Goal: Transaction & Acquisition: Purchase product/service

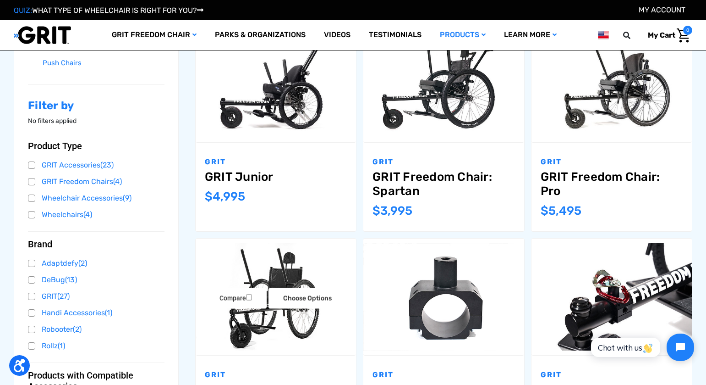
scroll to position [167, 0]
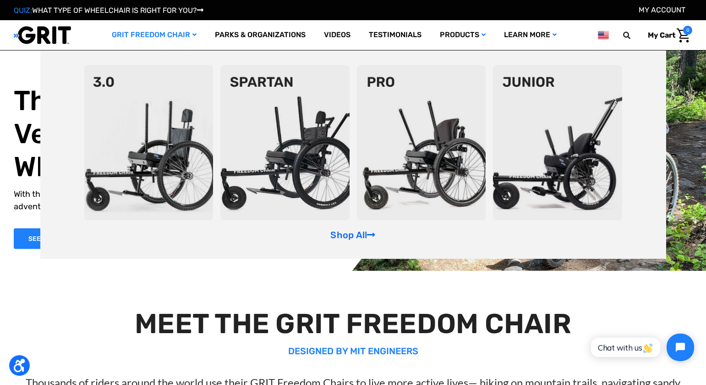
click at [186, 35] on link "GRIT Freedom Chair" at bounding box center [154, 35] width 103 height 30
click at [355, 235] on link "Shop All" at bounding box center [352, 234] width 45 height 11
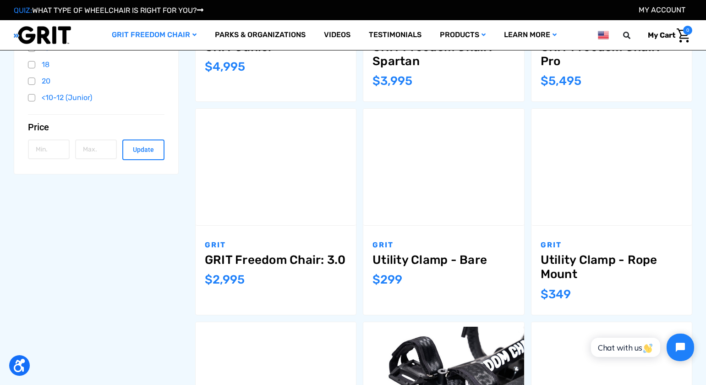
scroll to position [314, 0]
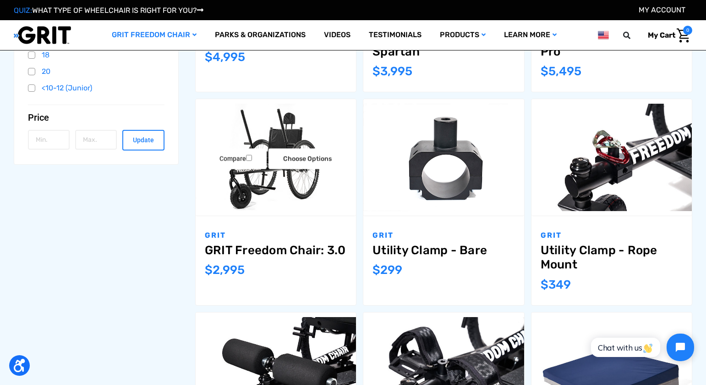
click at [280, 175] on img "GRIT Freedom Chair: 3.0,$2,995.00\a" at bounding box center [276, 157] width 160 height 107
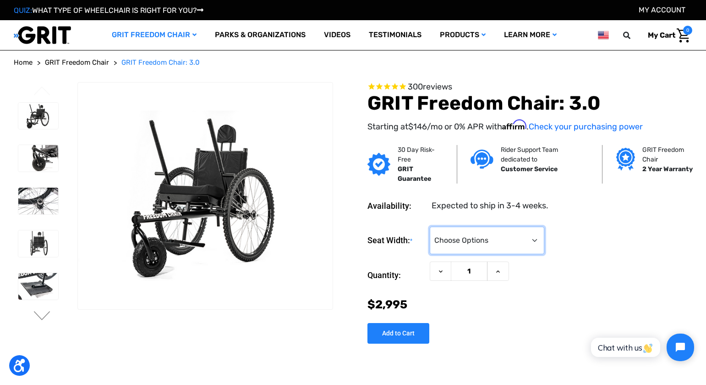
click at [497, 246] on select "Choose Options 16" 18" 20"" at bounding box center [487, 239] width 115 height 27
select select "325"
click at [430, 226] on select "Choose Options 16" 18" 20"" at bounding box center [487, 239] width 115 height 27
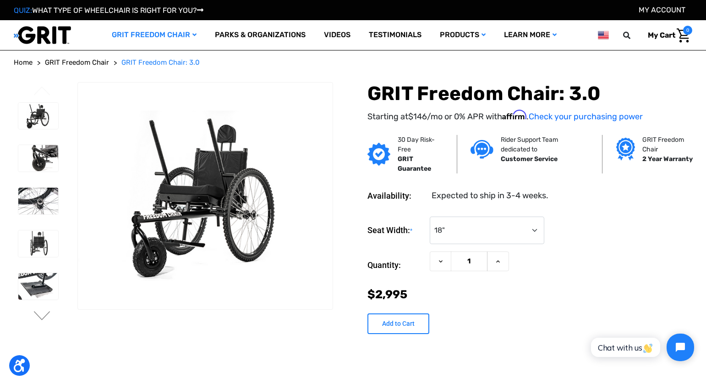
click at [400, 324] on input "Add to Cart" at bounding box center [399, 323] width 62 height 21
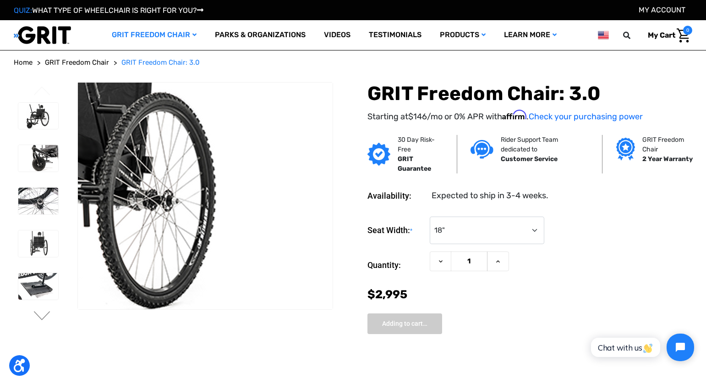
type input "Add to Cart"
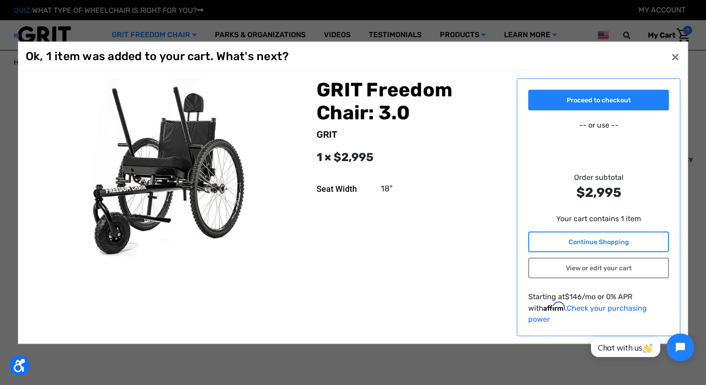
click at [583, 247] on link "Continue Shopping" at bounding box center [598, 241] width 141 height 21
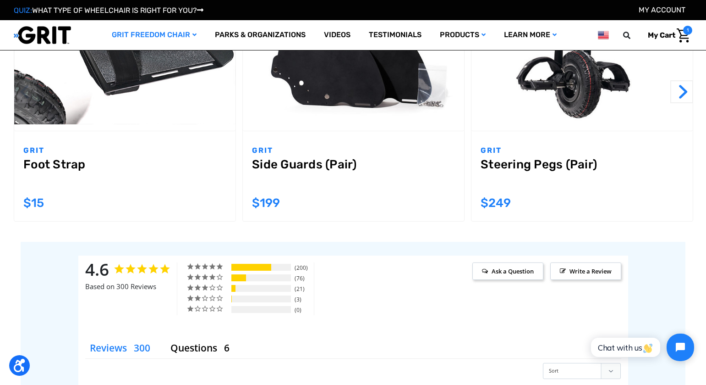
scroll to position [925, 0]
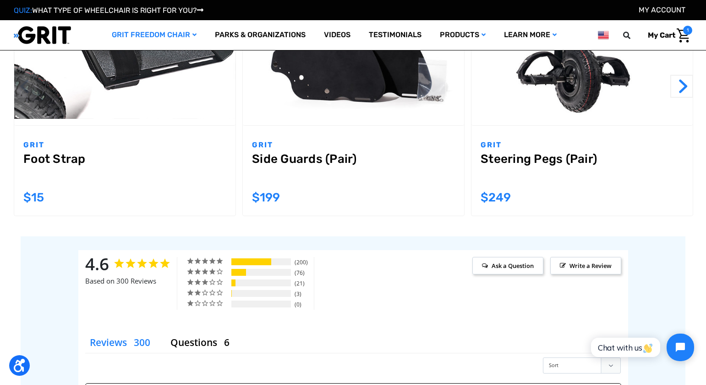
click at [39, 196] on span "$15" at bounding box center [33, 197] width 21 height 14
click at [106, 154] on link "Foot Strap" at bounding box center [124, 168] width 203 height 33
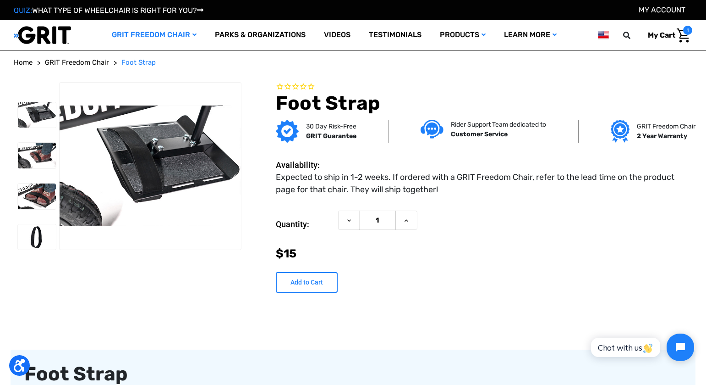
click at [304, 282] on input "Add to Cart" at bounding box center [307, 282] width 62 height 21
type input "Add to Cart"
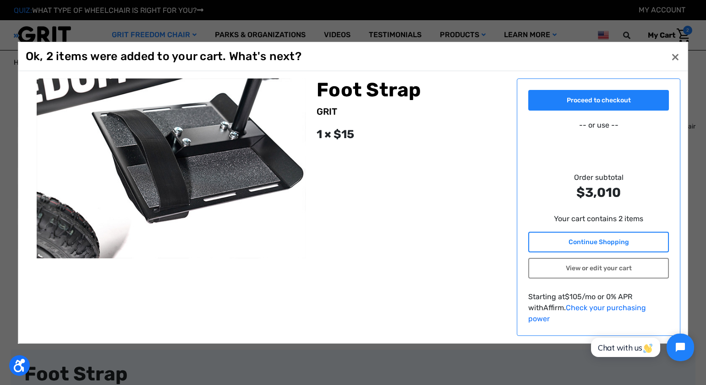
drag, startPoint x: 598, startPoint y: 249, endPoint x: 572, endPoint y: 249, distance: 26.1
click at [598, 249] on link "Continue Shopping" at bounding box center [598, 241] width 141 height 21
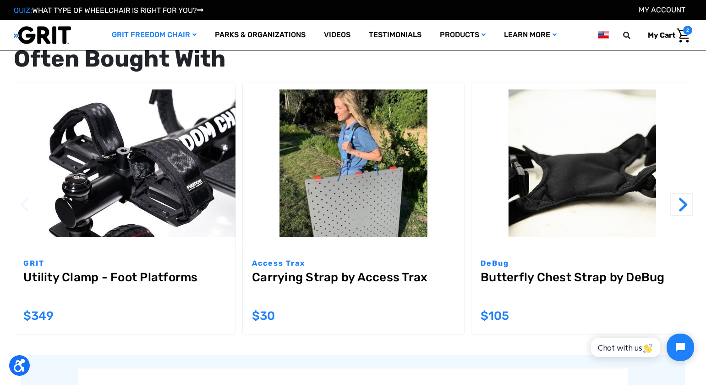
scroll to position [909, 0]
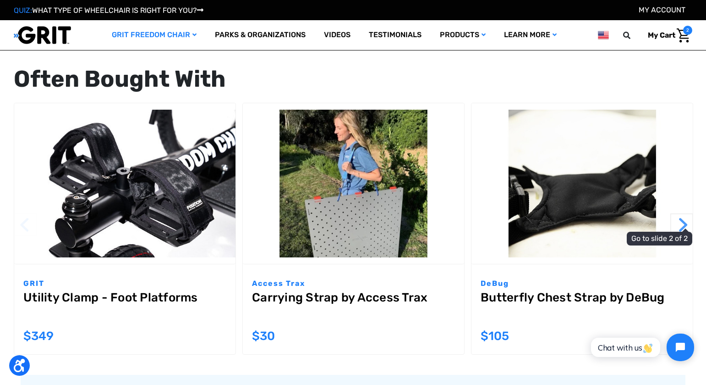
click at [679, 221] on button "Next" at bounding box center [682, 224] width 23 height 23
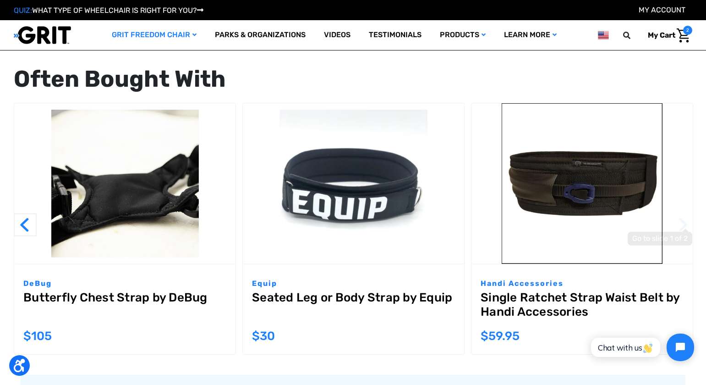
click at [679, 221] on button "Next" at bounding box center [682, 224] width 23 height 23
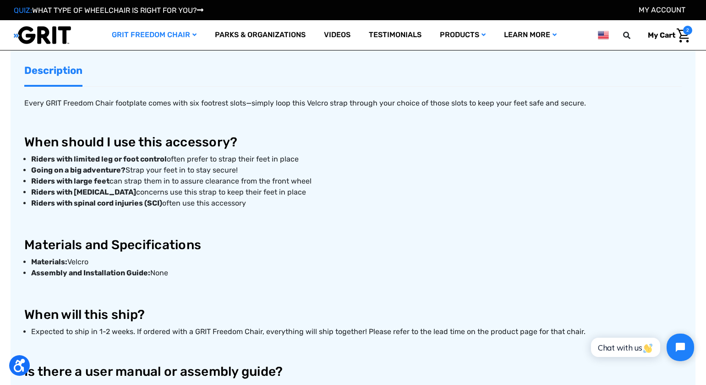
scroll to position [217, 0]
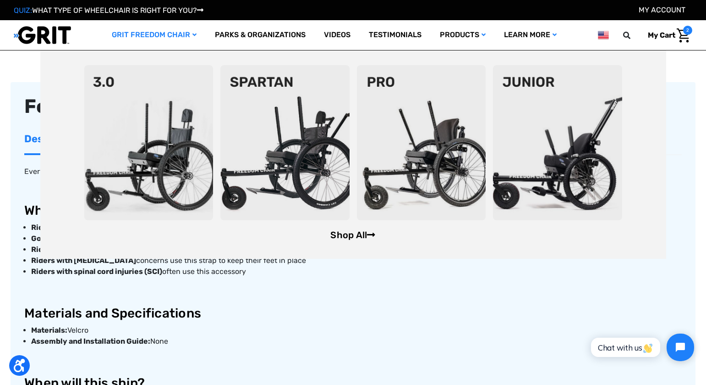
click at [344, 235] on link "Shop All" at bounding box center [352, 234] width 45 height 11
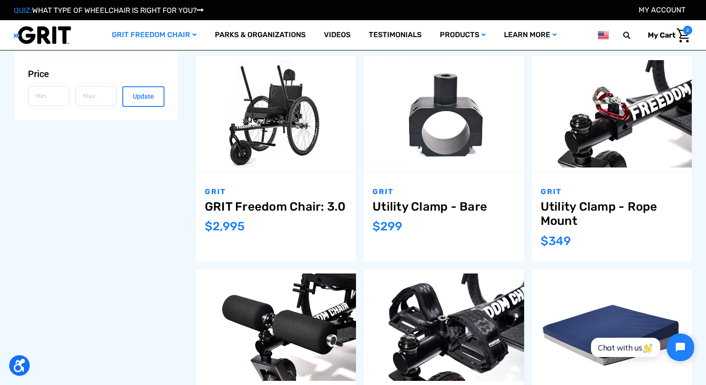
scroll to position [369, 0]
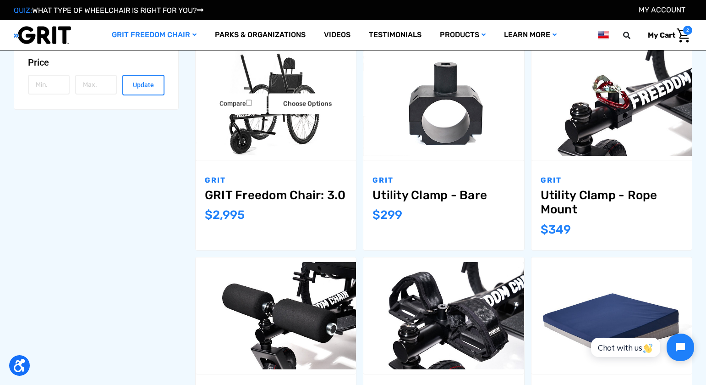
click at [299, 195] on link "GRIT Freedom Chair: 3.0" at bounding box center [276, 195] width 142 height 14
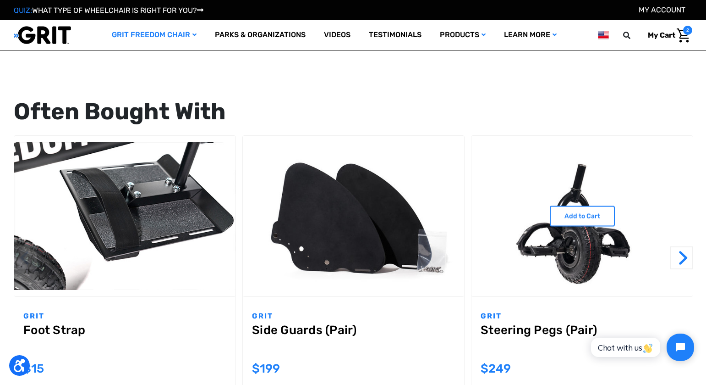
scroll to position [752, 0]
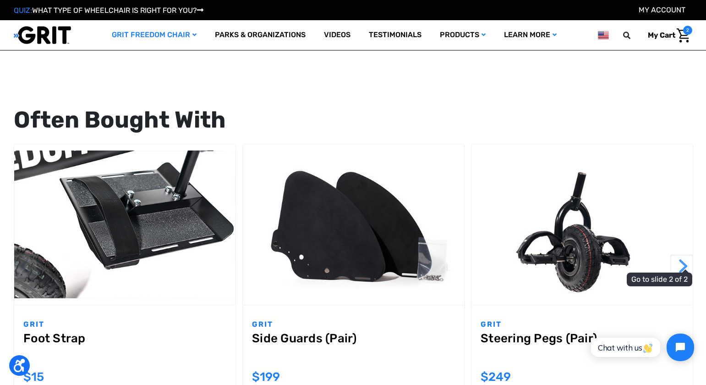
click at [684, 268] on button "Next" at bounding box center [682, 265] width 23 height 23
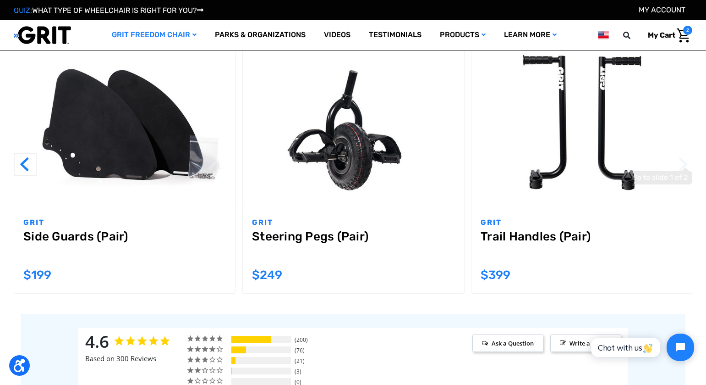
scroll to position [856, 0]
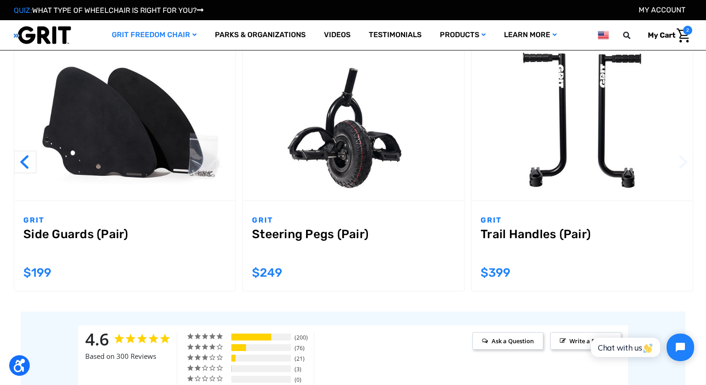
click at [563, 213] on div "GRIT Trail Handles (Pair) MSRP: Was: Now: $399" at bounding box center [582, 246] width 221 height 90
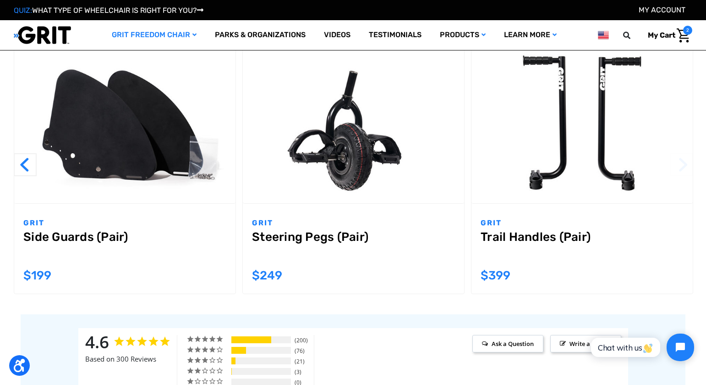
scroll to position [852, 0]
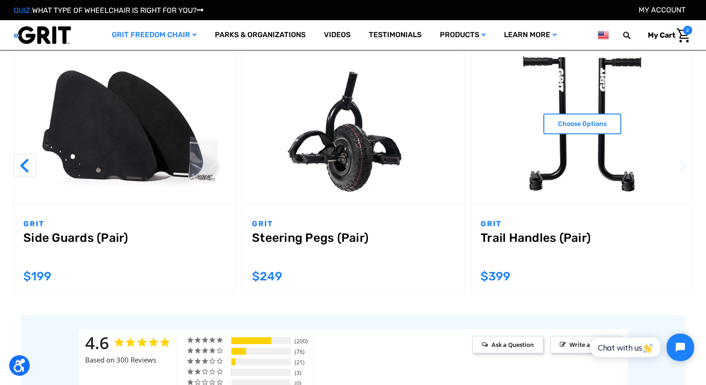
click at [554, 238] on link "Trail Handles (Pair)" at bounding box center [582, 247] width 203 height 33
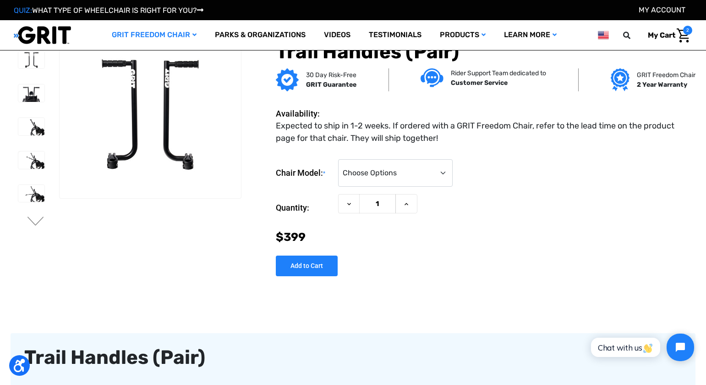
scroll to position [1, 0]
click at [440, 172] on select "Choose Options 3.0 / Spartan / KBF Active / CAF Sport Pro / CAF Pro Junior / CA…" at bounding box center [395, 172] width 115 height 27
select select "186"
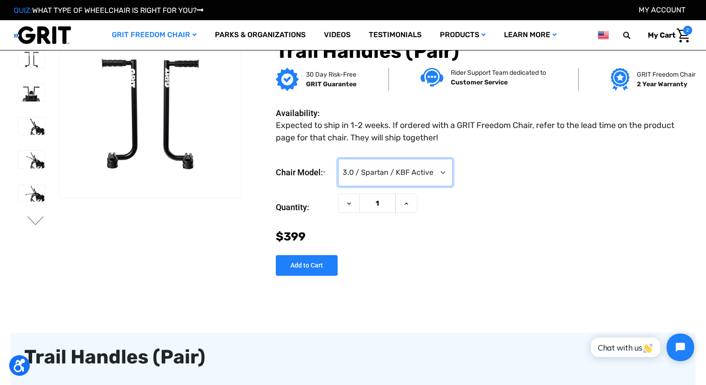
click at [338, 159] on select "Choose Options 3.0 / Spartan / KBF Active / CAF Sport Pro / CAF Pro Junior / CA…" at bounding box center [395, 172] width 115 height 27
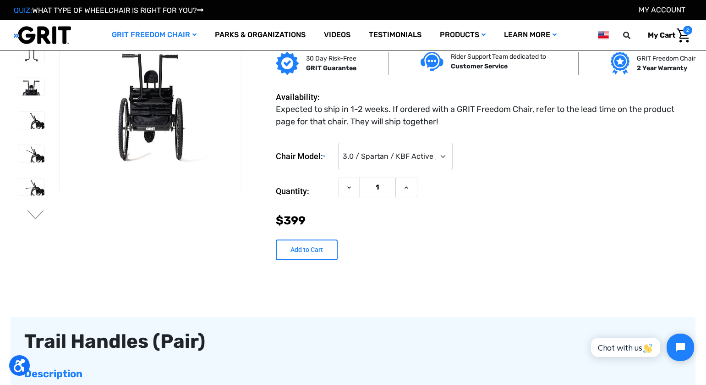
click at [308, 257] on input "Add to Cart" at bounding box center [307, 249] width 62 height 21
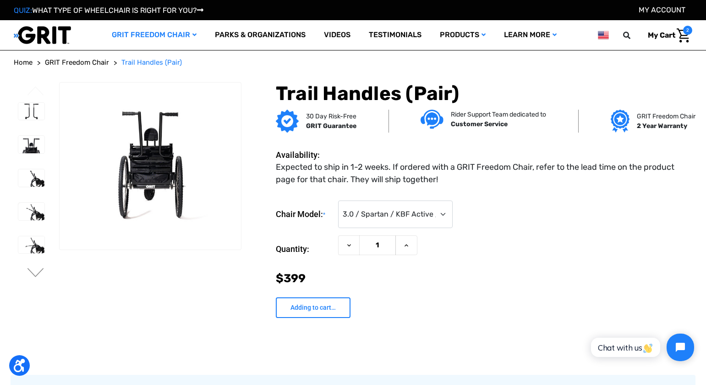
type input "Add to Cart"
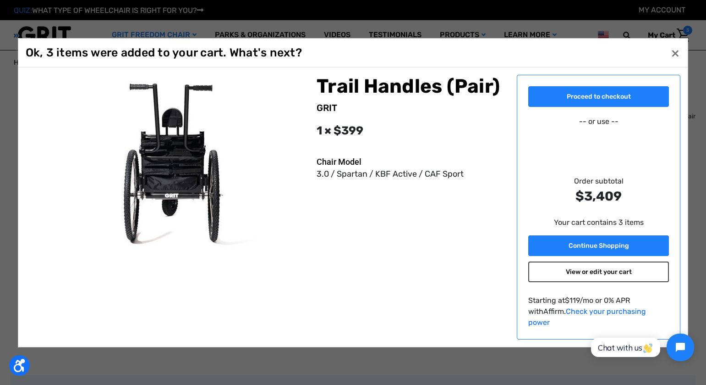
click at [593, 278] on link "View or edit your cart" at bounding box center [598, 271] width 141 height 21
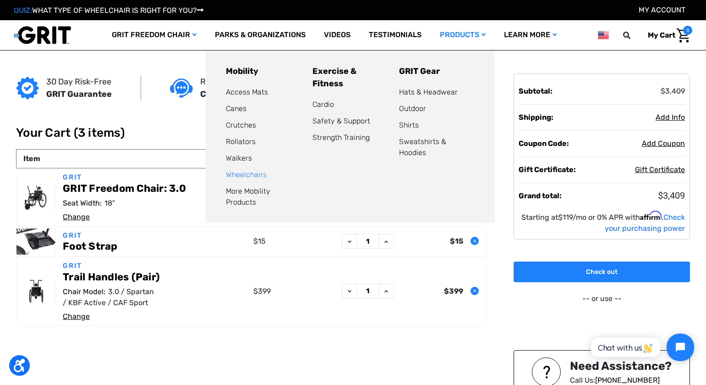
click at [255, 176] on link "Wheelchairs" at bounding box center [246, 174] width 41 height 9
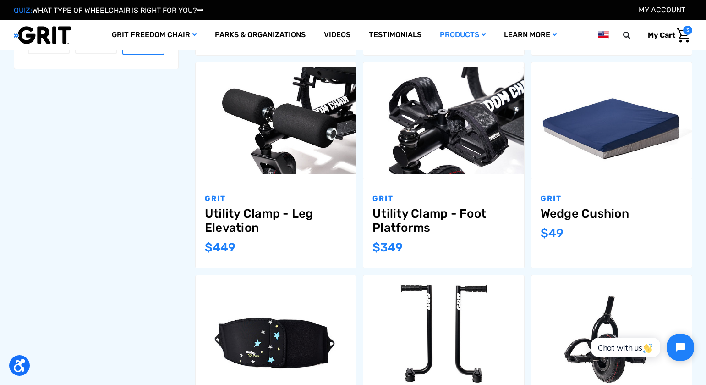
scroll to position [563, 0]
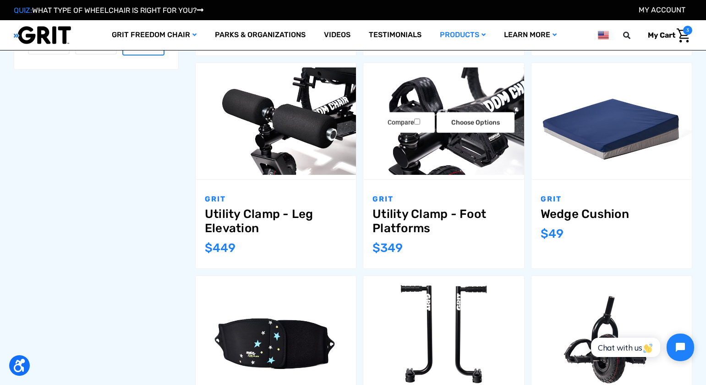
click at [444, 155] on img "Utility Clamp - Foot Platforms,$349.00\a" at bounding box center [443, 120] width 160 height 107
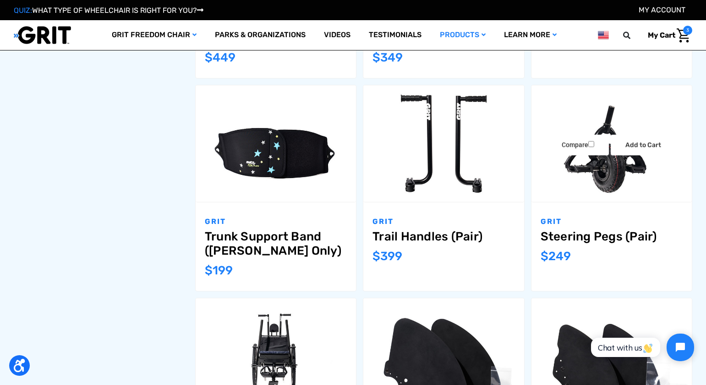
click at [593, 162] on img "Steering Pegs (Pair),$249.00\a" at bounding box center [612, 143] width 160 height 107
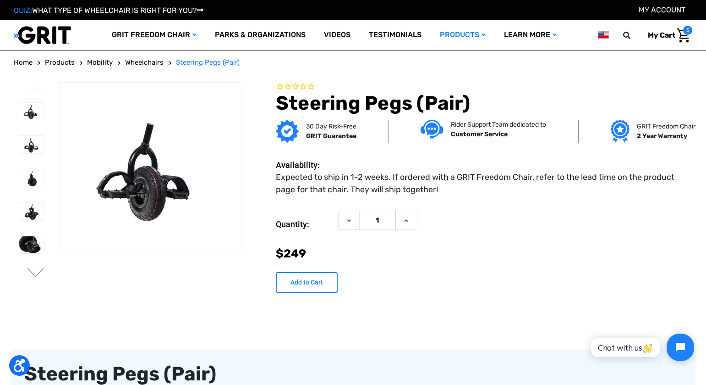
click at [303, 286] on input "Add to Cart" at bounding box center [307, 282] width 62 height 21
type input "Add to Cart"
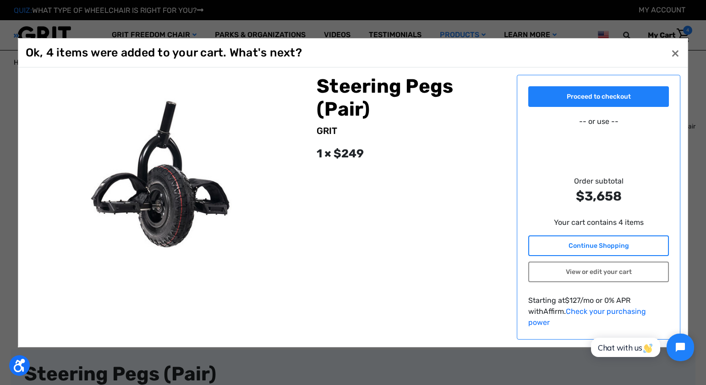
click at [609, 251] on link "Continue Shopping" at bounding box center [598, 245] width 141 height 21
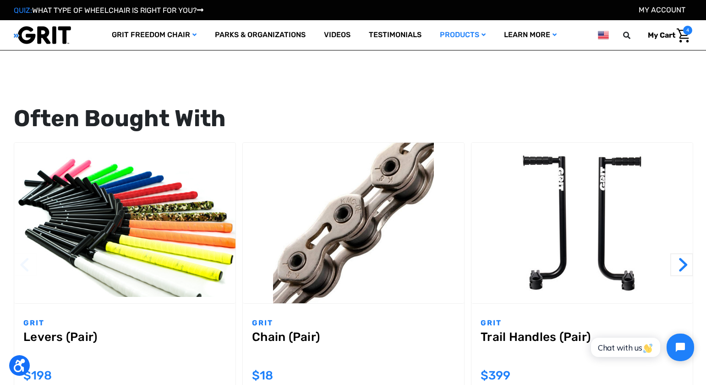
scroll to position [895, 0]
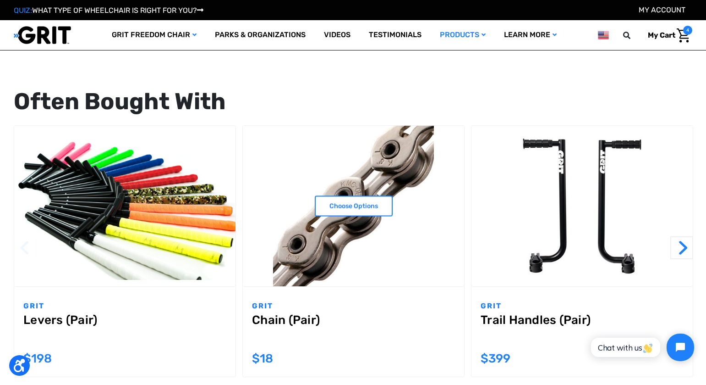
click at [380, 235] on img "Chain (Pair),$18.00\a" at bounding box center [353, 206] width 221 height 160
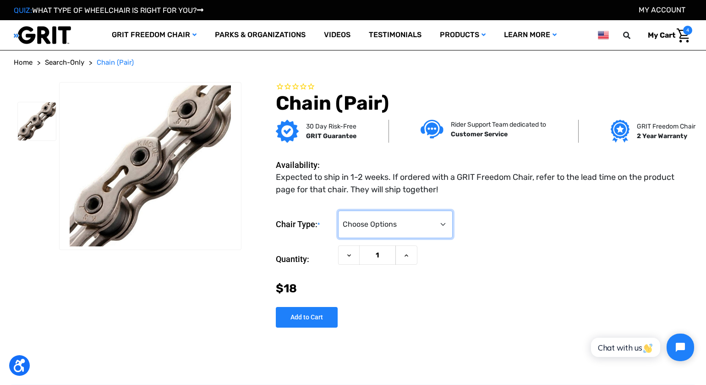
click at [440, 231] on select "Choose Options Any 16", 18", or 20" Freedom Chair GRIT Junior Only" at bounding box center [395, 223] width 115 height 27
select select "170"
click at [338, 210] on select "Choose Options Any 16", 18", or 20" Freedom Chair GRIT Junior Only" at bounding box center [395, 223] width 115 height 27
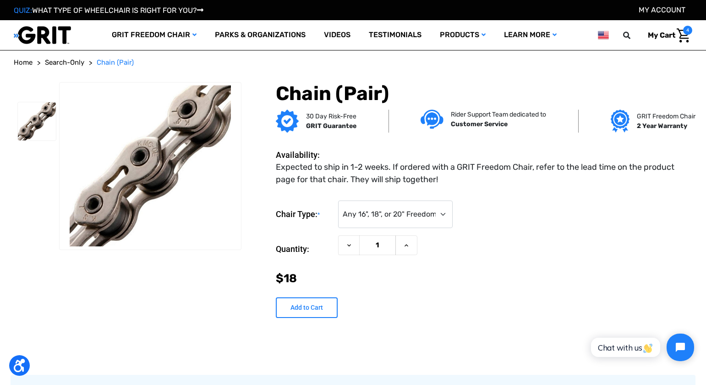
click at [318, 305] on input "Add to Cart" at bounding box center [307, 307] width 62 height 21
type input "Add to Cart"
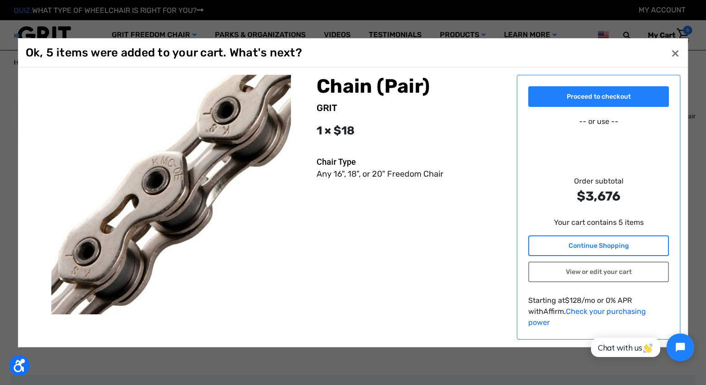
click at [627, 253] on link "Continue Shopping" at bounding box center [598, 245] width 141 height 21
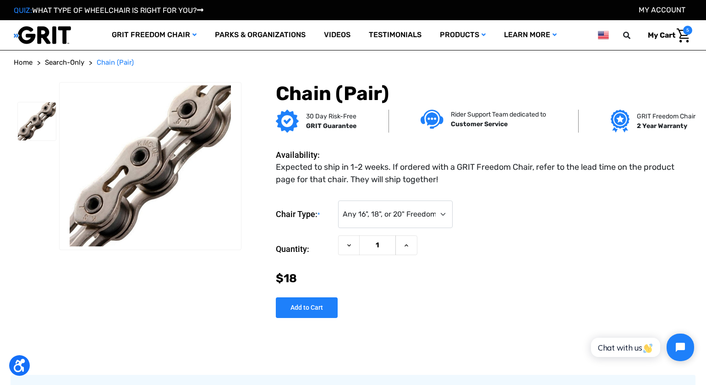
click at [687, 34] on span "5" at bounding box center [687, 30] width 9 height 9
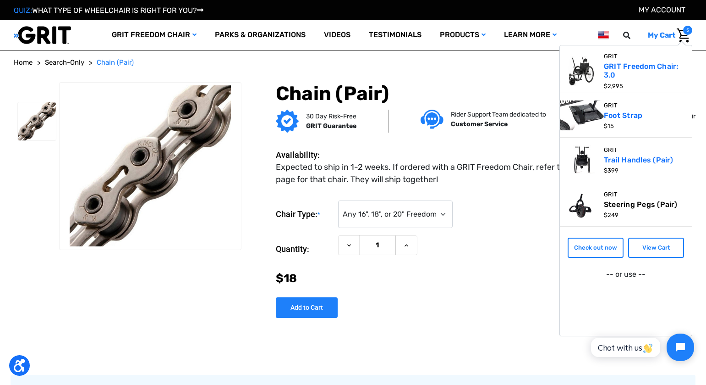
click at [637, 203] on link "Steering Pegs (Pair)" at bounding box center [642, 204] width 76 height 9
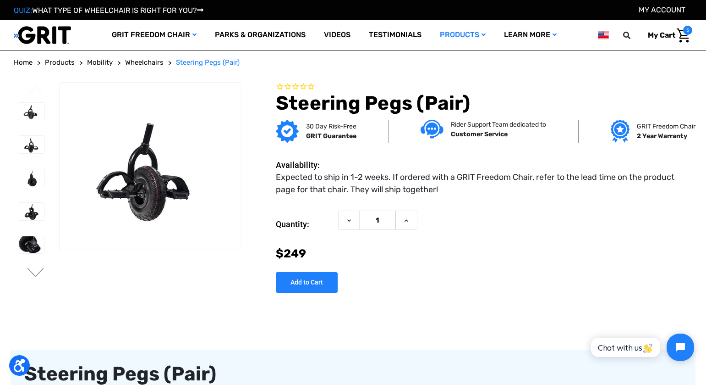
click at [690, 32] on span "5" at bounding box center [687, 30] width 9 height 9
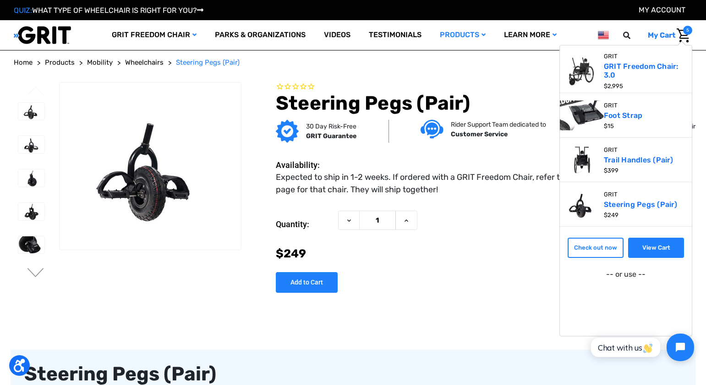
click at [660, 244] on link "View Cart" at bounding box center [656, 247] width 56 height 20
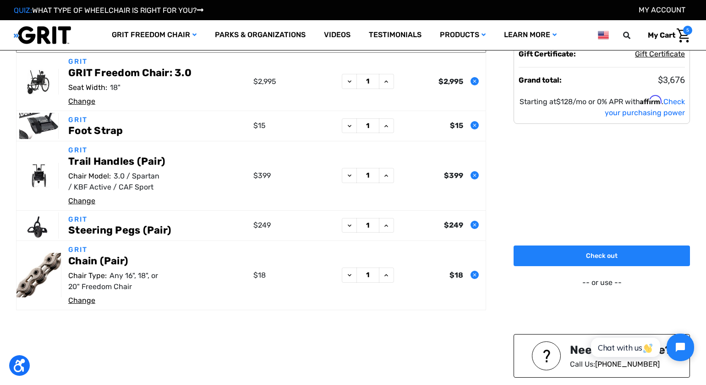
scroll to position [66, 0]
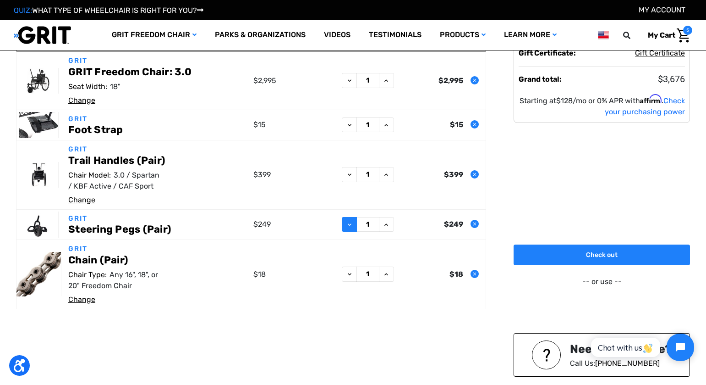
click at [351, 225] on icon at bounding box center [349, 224] width 7 height 7
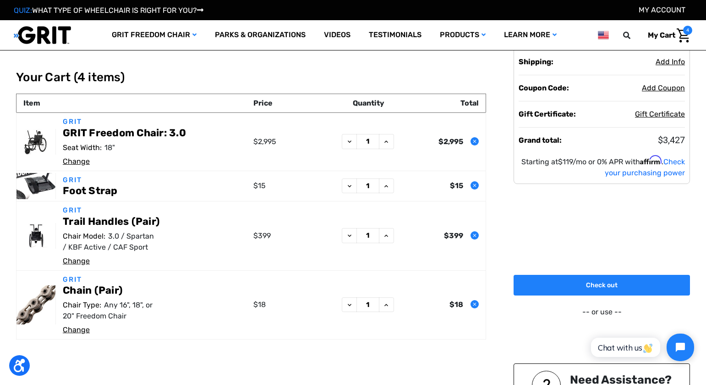
scroll to position [4, 0]
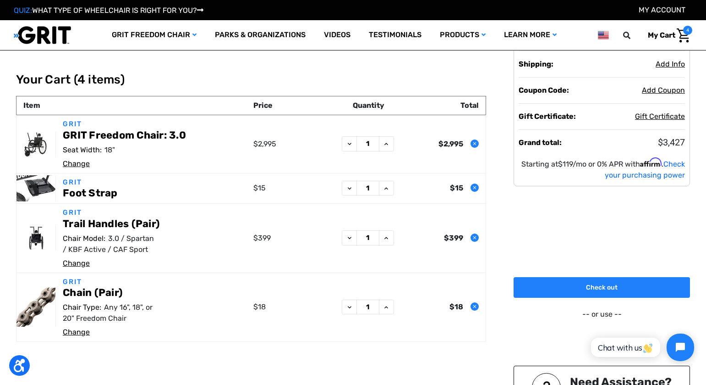
click at [77, 162] on link "Change" at bounding box center [76, 163] width 27 height 9
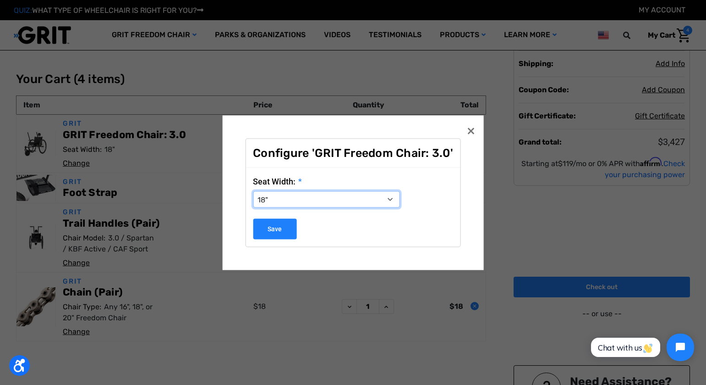
click at [323, 202] on select "Choose Options 16" 18" 20"" at bounding box center [326, 199] width 147 height 16
select select "324"
click at [253, 191] on select "Choose Options 16" 18" 20"" at bounding box center [326, 199] width 147 height 16
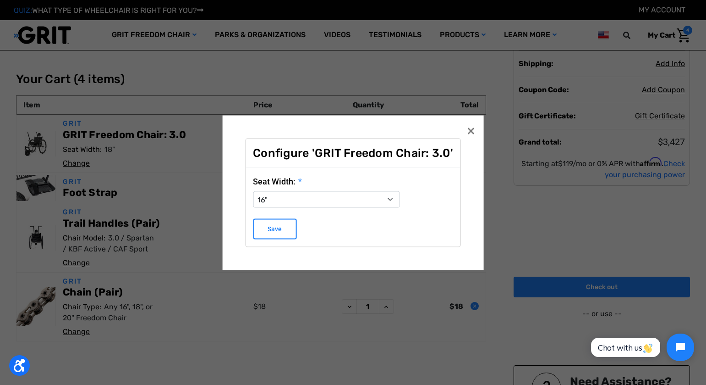
click at [281, 229] on input "Save" at bounding box center [275, 228] width 44 height 21
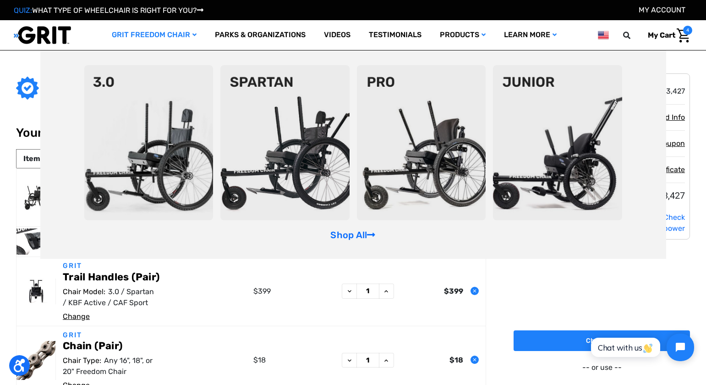
click at [409, 158] on img at bounding box center [421, 142] width 129 height 155
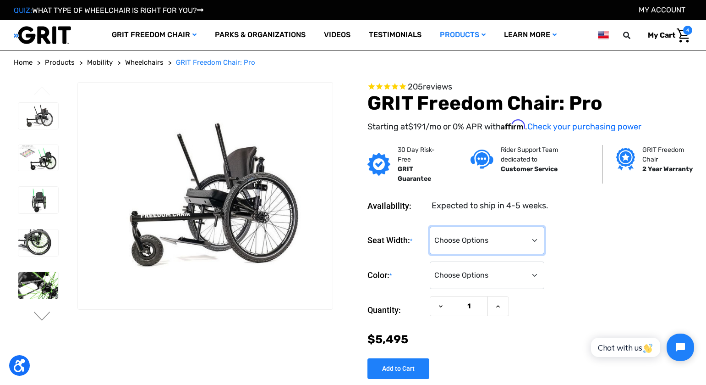
click at [539, 244] on select "Choose Options 16" 18" 20"" at bounding box center [487, 239] width 115 height 27
select select "324"
click at [430, 226] on select "Choose Options 16" 18" 20"" at bounding box center [487, 239] width 115 height 27
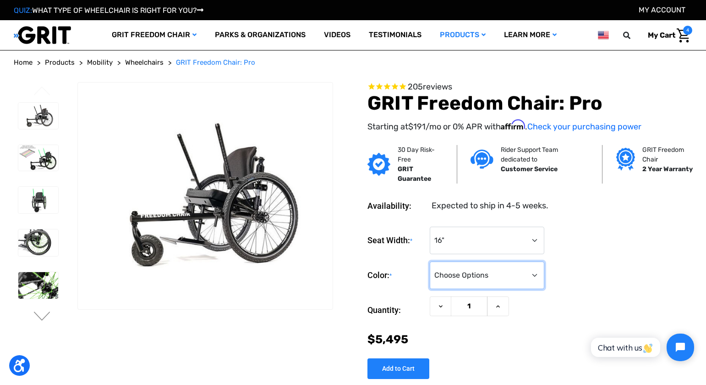
click at [526, 272] on select "Choose Options Black Blue Green Orange Pink Purple Red White Yellow" at bounding box center [487, 274] width 115 height 27
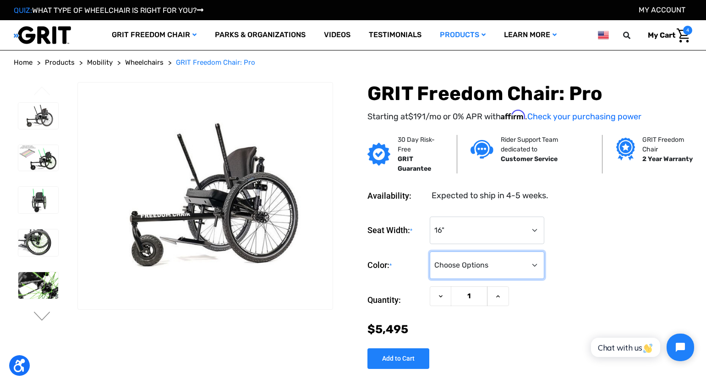
select select "333"
click at [430, 251] on select "Choose Options Black Blue Green Orange Pink Purple Red White Yellow" at bounding box center [487, 264] width 115 height 27
click at [37, 202] on img at bounding box center [38, 200] width 40 height 27
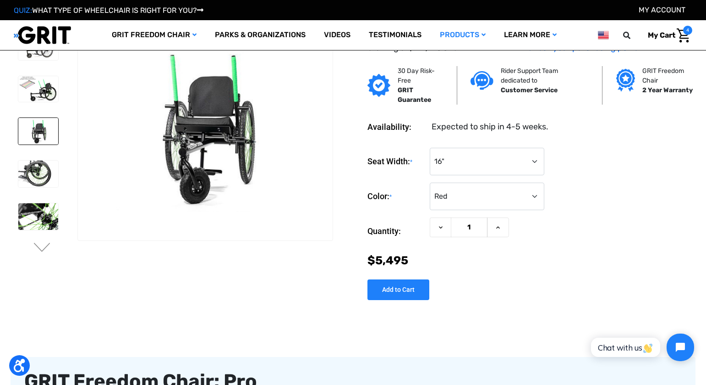
scroll to position [37, 0]
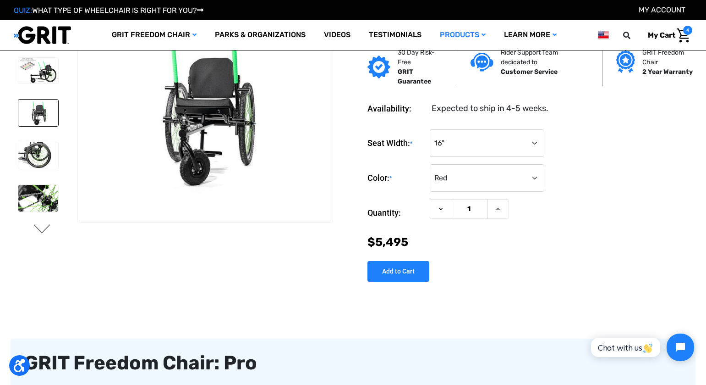
click at [47, 231] on button "Next" at bounding box center [42, 229] width 19 height 11
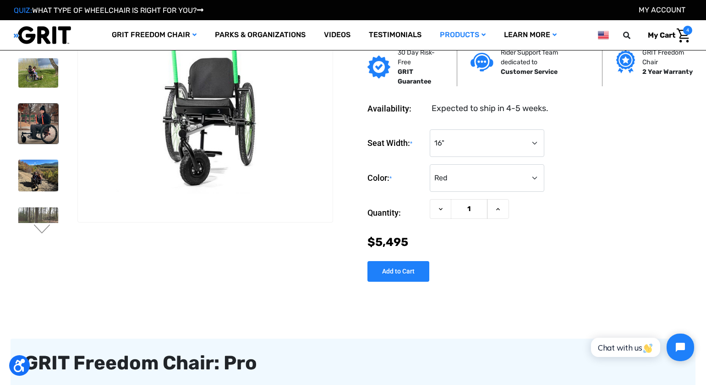
click at [43, 122] on img at bounding box center [38, 124] width 40 height 40
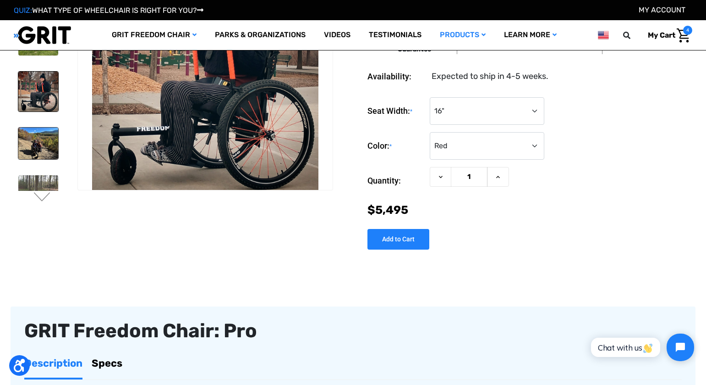
scroll to position [82, 0]
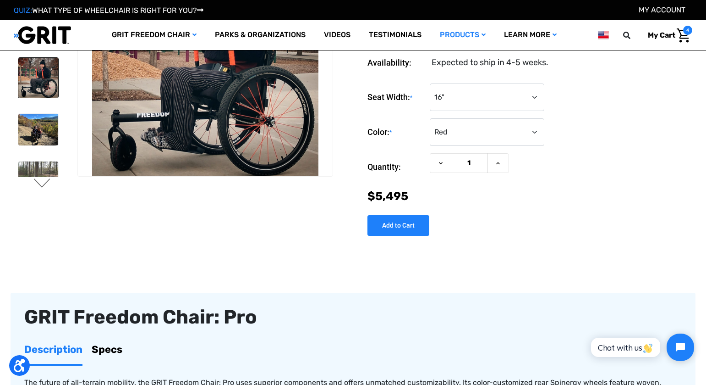
click at [46, 181] on button "Next" at bounding box center [42, 183] width 19 height 11
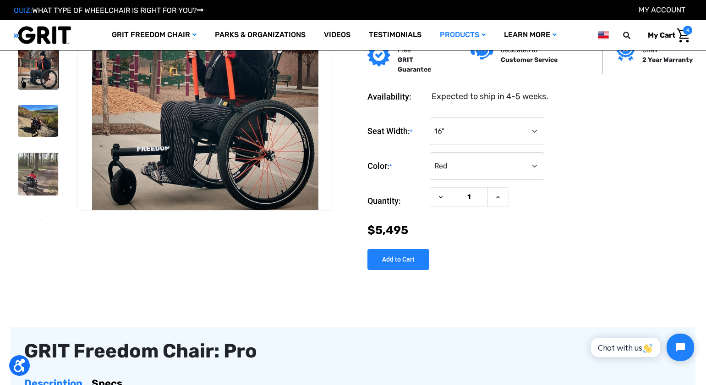
scroll to position [49, 0]
click at [44, 216] on button "Next" at bounding box center [42, 217] width 19 height 11
click at [44, 218] on button "Next" at bounding box center [42, 217] width 19 height 11
click at [43, 213] on button "Next" at bounding box center [42, 217] width 19 height 11
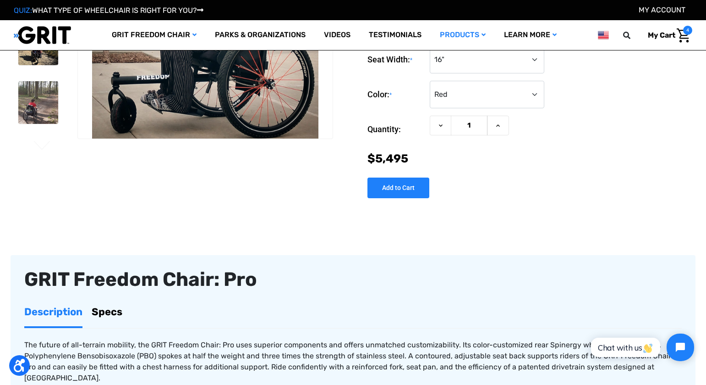
scroll to position [126, 0]
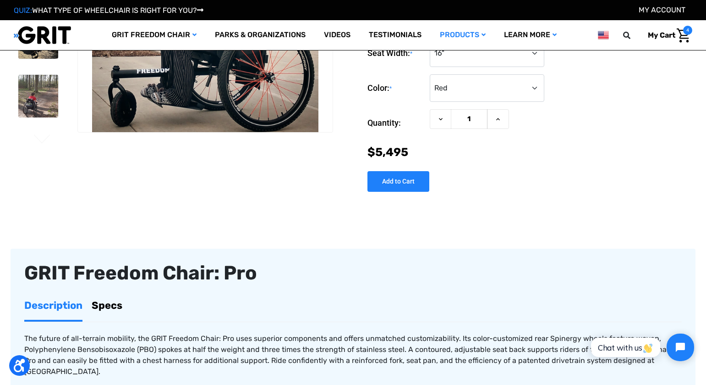
click at [47, 133] on link at bounding box center [38, 153] width 41 height 41
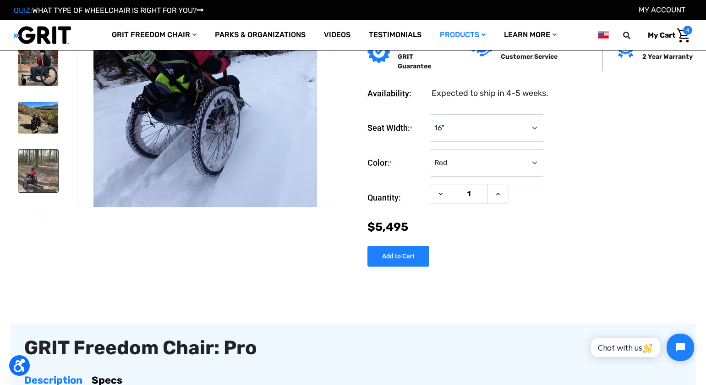
scroll to position [0, 0]
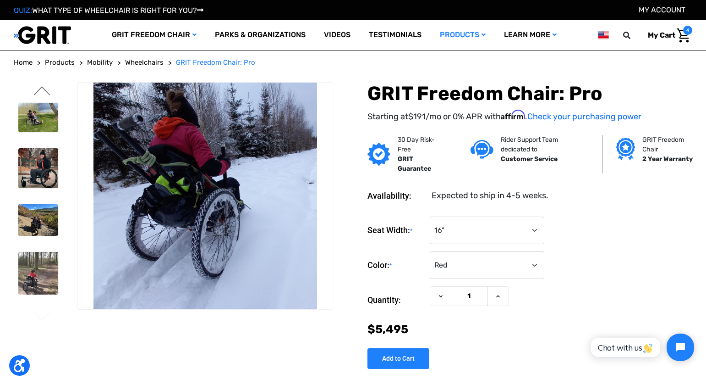
click at [44, 91] on button "Previous" at bounding box center [42, 91] width 19 height 11
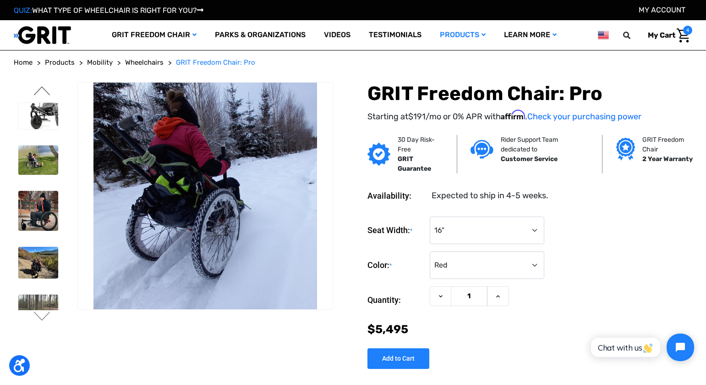
click at [44, 91] on button "Previous" at bounding box center [42, 91] width 19 height 11
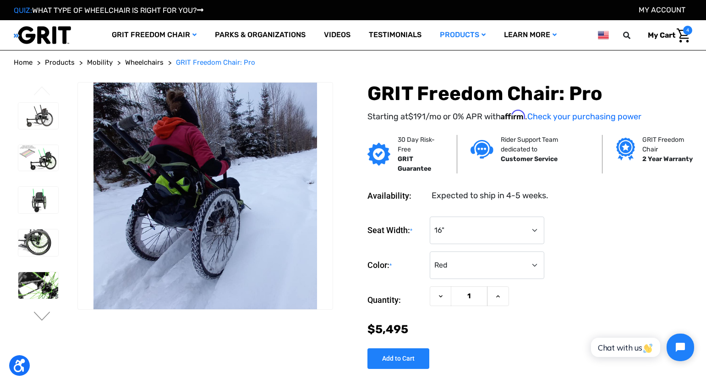
click at [44, 91] on button "Previous" at bounding box center [42, 91] width 19 height 11
click at [45, 120] on img at bounding box center [38, 116] width 40 height 27
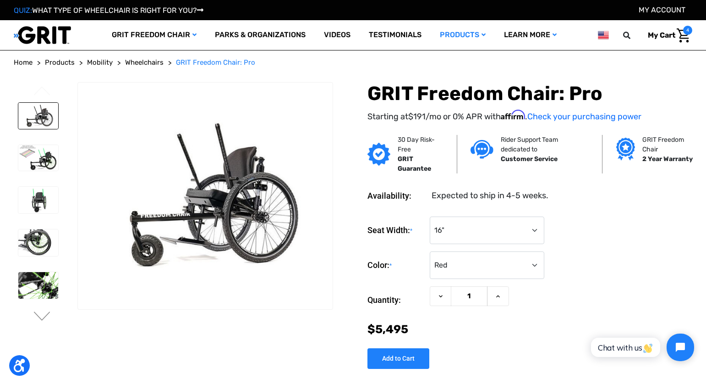
scroll to position [18, 0]
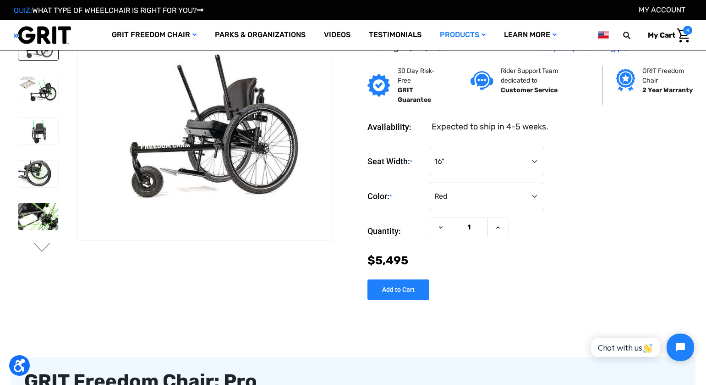
click at [45, 120] on img at bounding box center [38, 131] width 40 height 27
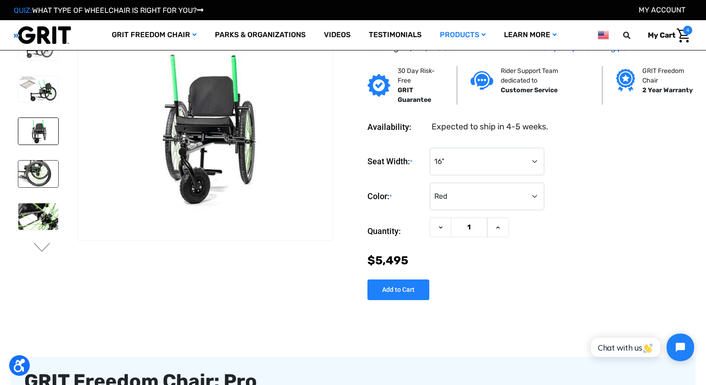
click at [50, 165] on img at bounding box center [38, 173] width 40 height 27
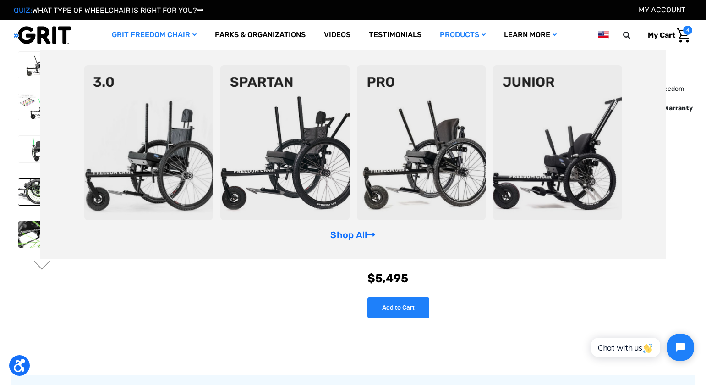
scroll to position [3, 0]
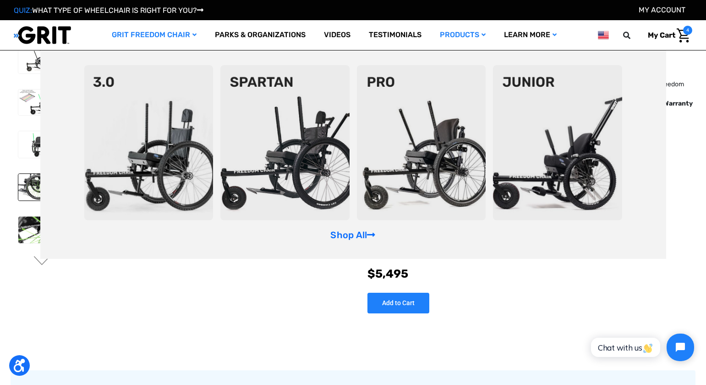
click at [339, 126] on img at bounding box center [284, 142] width 129 height 155
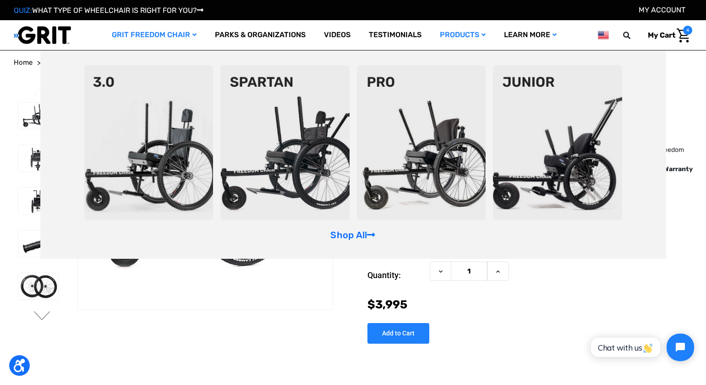
click at [290, 107] on img at bounding box center [284, 142] width 129 height 155
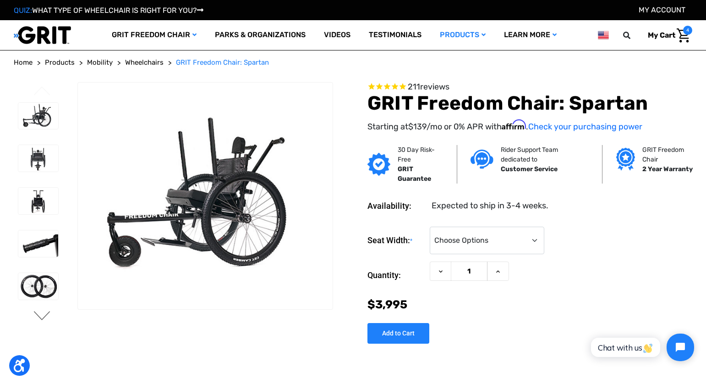
click at [45, 317] on button "Next" at bounding box center [42, 316] width 19 height 11
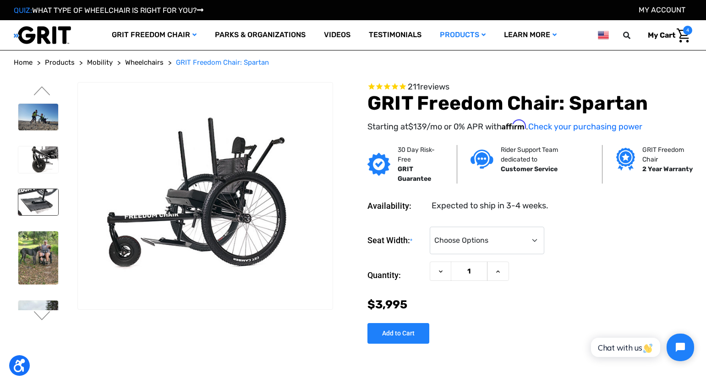
click at [38, 201] on img at bounding box center [38, 202] width 40 height 27
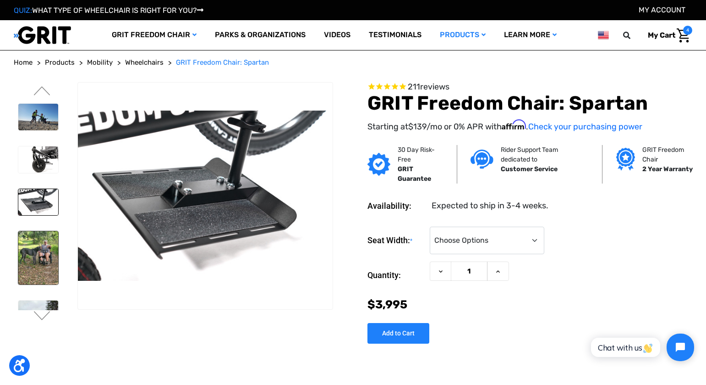
click at [40, 237] on img at bounding box center [38, 257] width 40 height 53
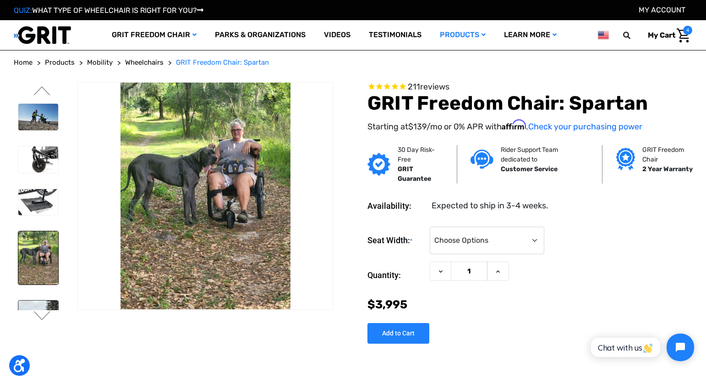
click at [42, 304] on img at bounding box center [38, 324] width 40 height 49
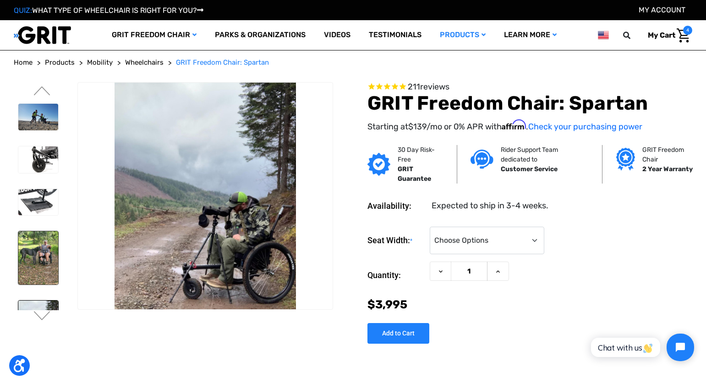
scroll to position [3, 0]
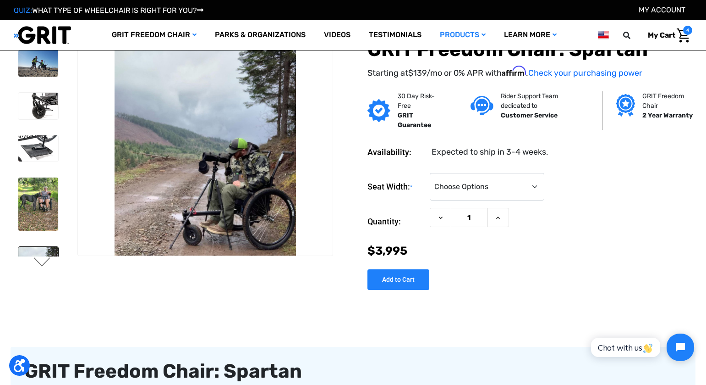
click at [43, 264] on button "Next" at bounding box center [42, 262] width 19 height 11
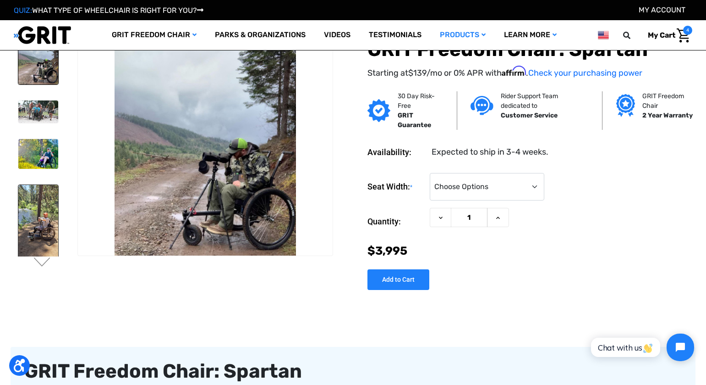
click at [43, 224] on img at bounding box center [38, 226] width 40 height 82
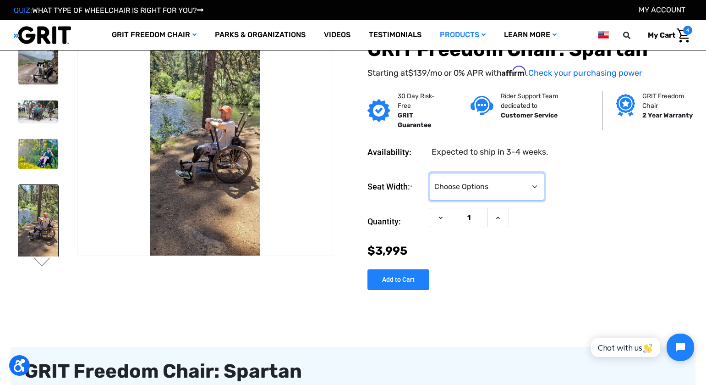
click at [530, 191] on select "Choose Options 16" 18" 20"" at bounding box center [487, 186] width 115 height 27
select select "324"
click at [430, 173] on select "Choose Options 16" 18" 20"" at bounding box center [487, 186] width 115 height 27
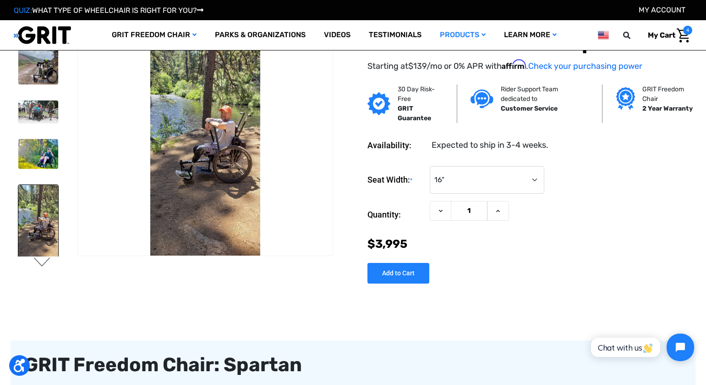
click at [45, 260] on button "Next" at bounding box center [42, 262] width 19 height 11
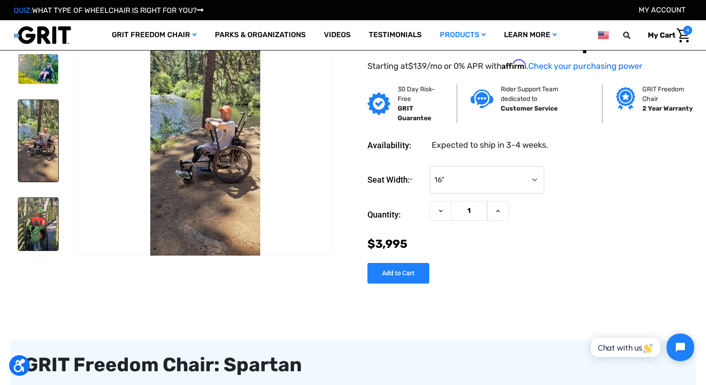
click at [44, 231] on img at bounding box center [38, 224] width 40 height 53
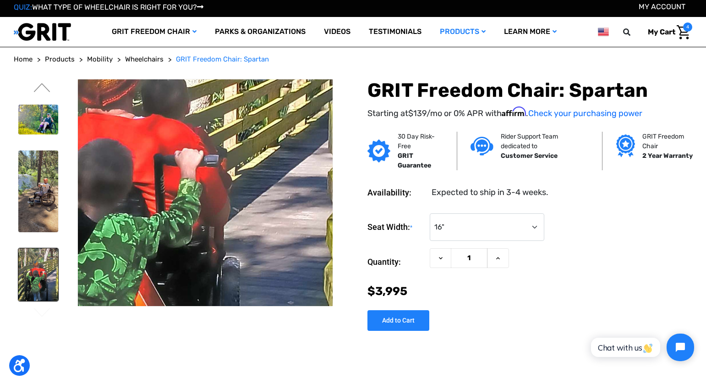
scroll to position [0, 0]
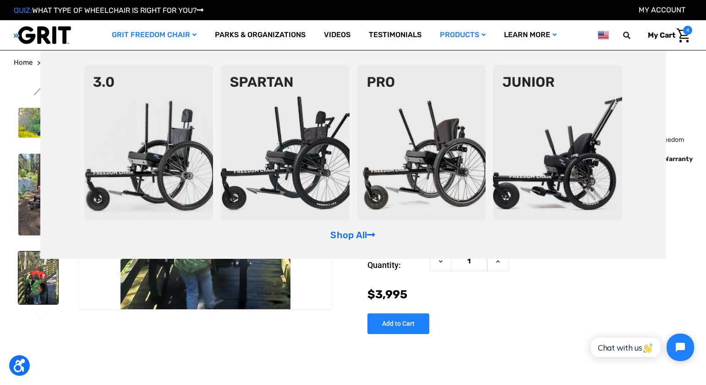
click at [166, 154] on img at bounding box center [148, 142] width 129 height 155
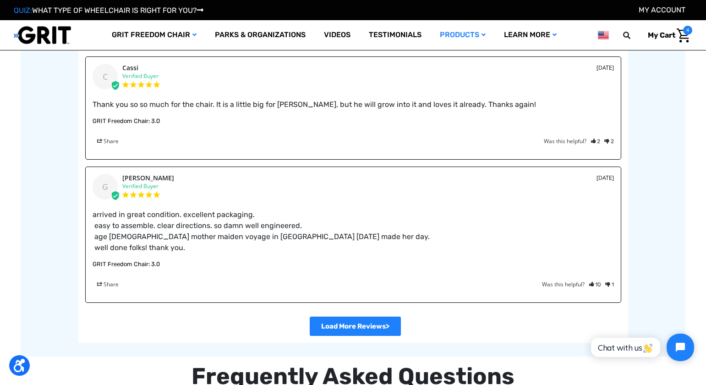
scroll to position [1766, 0]
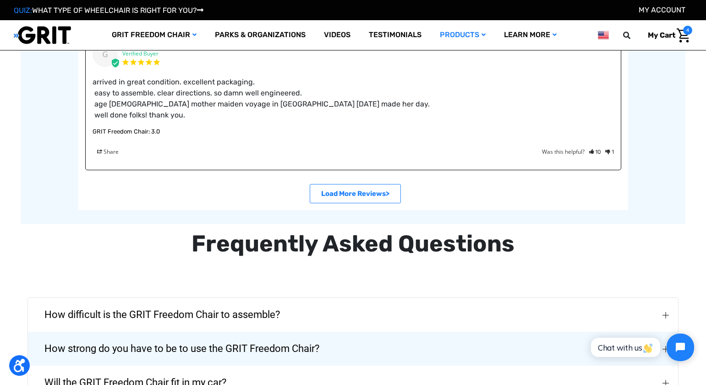
click at [379, 185] on link ">" at bounding box center [355, 193] width 91 height 19
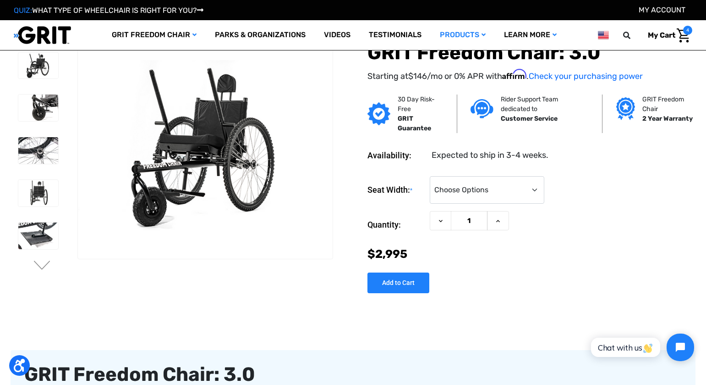
scroll to position [1, 0]
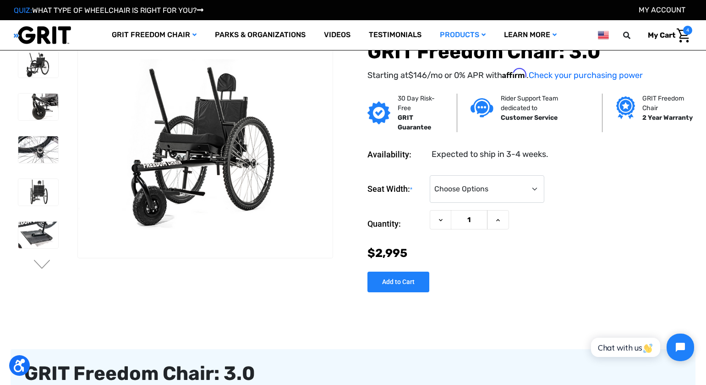
click at [681, 34] on img "Cart with 4 items" at bounding box center [683, 35] width 13 height 14
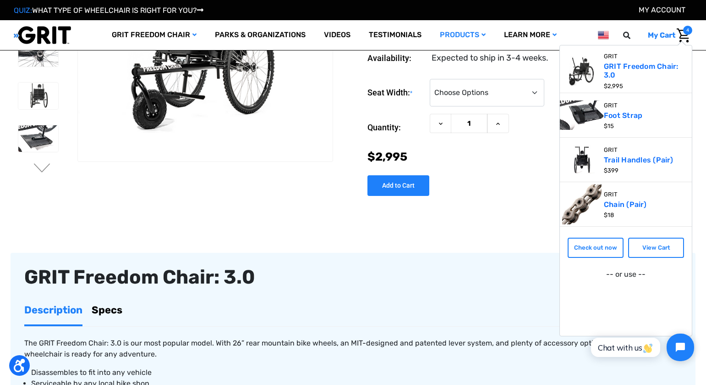
scroll to position [0, 0]
